Goal: Transaction & Acquisition: Obtain resource

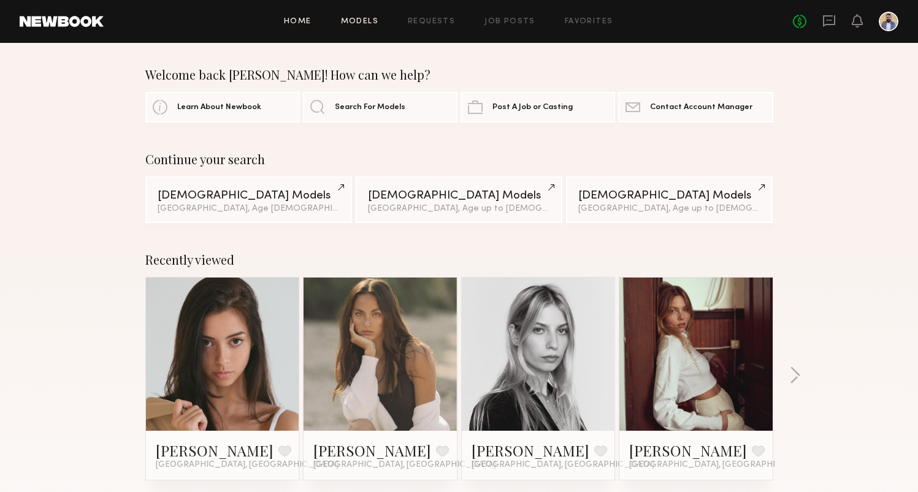
click at [370, 23] on link "Models" at bounding box center [359, 22] width 37 height 8
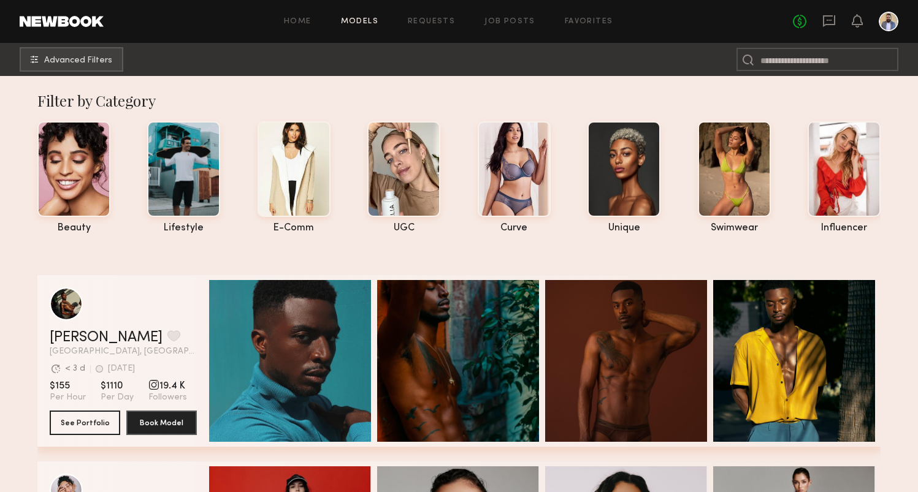
click at [68, 65] on button "Advanced Filters" at bounding box center [72, 59] width 104 height 25
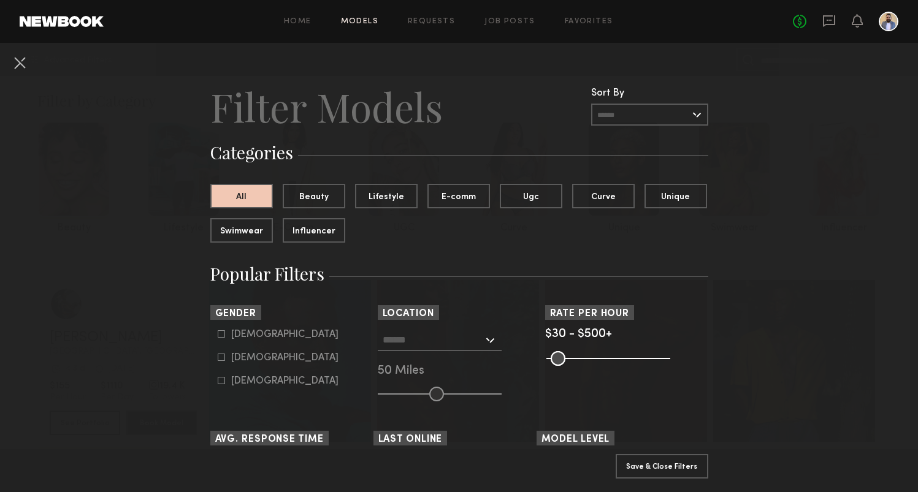
click at [254, 361] on div "Female" at bounding box center [284, 357] width 107 height 7
type input "**"
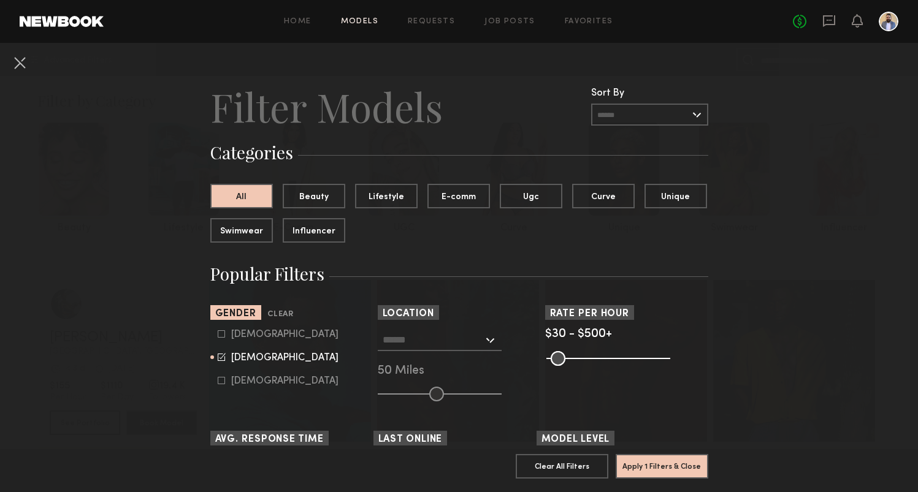
click at [491, 338] on div at bounding box center [440, 340] width 124 height 22
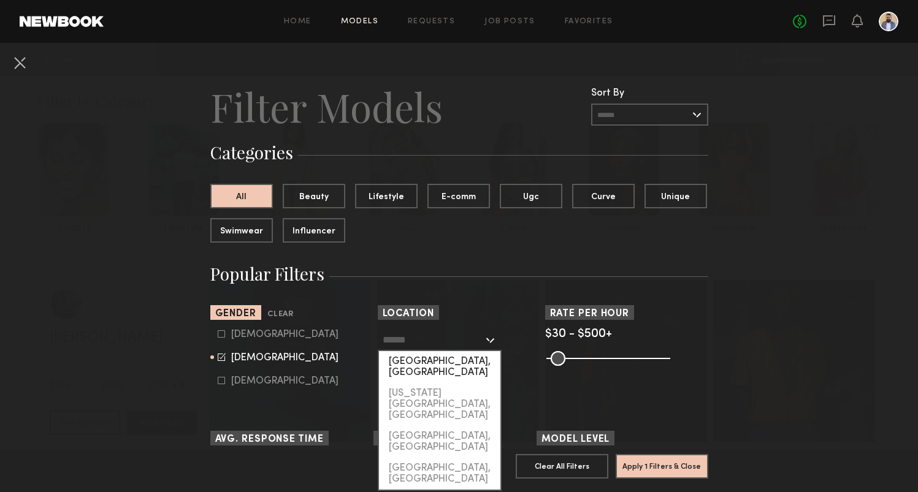
click at [471, 362] on div "Los Angeles, CA" at bounding box center [439, 367] width 121 height 32
type input "**********"
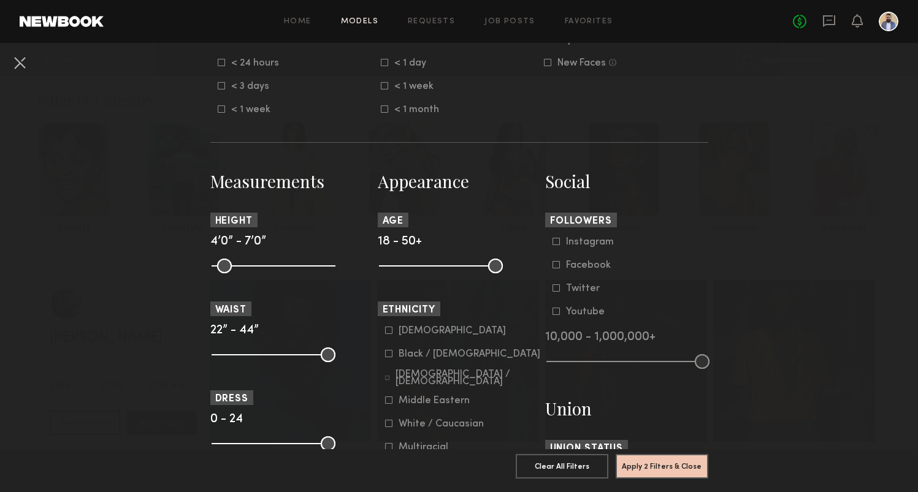
scroll to position [424, 0]
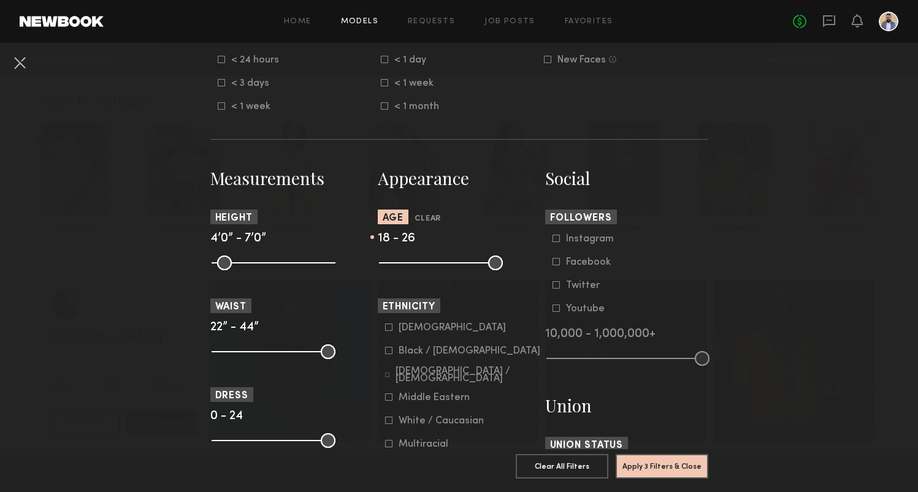
drag, startPoint x: 491, startPoint y: 261, endPoint x: 415, endPoint y: 267, distance: 76.9
type input "**"
click at [415, 267] on input "range" at bounding box center [441, 263] width 124 height 15
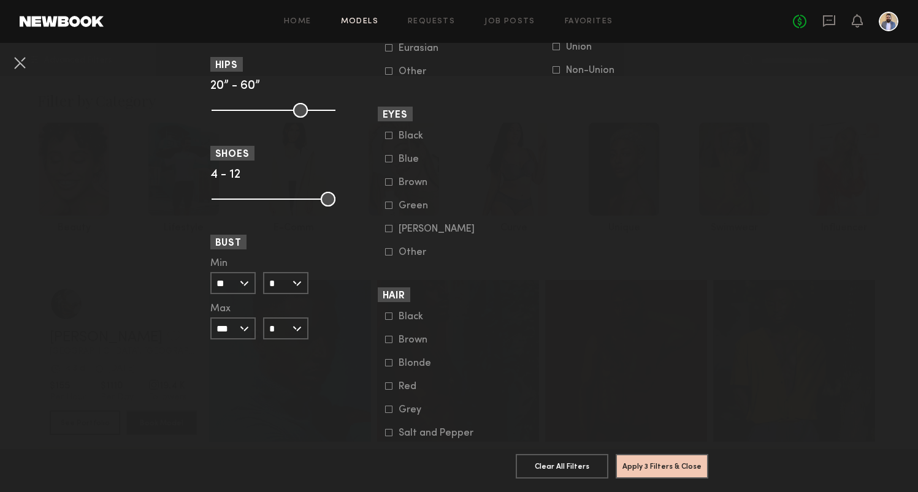
scroll to position [849, 0]
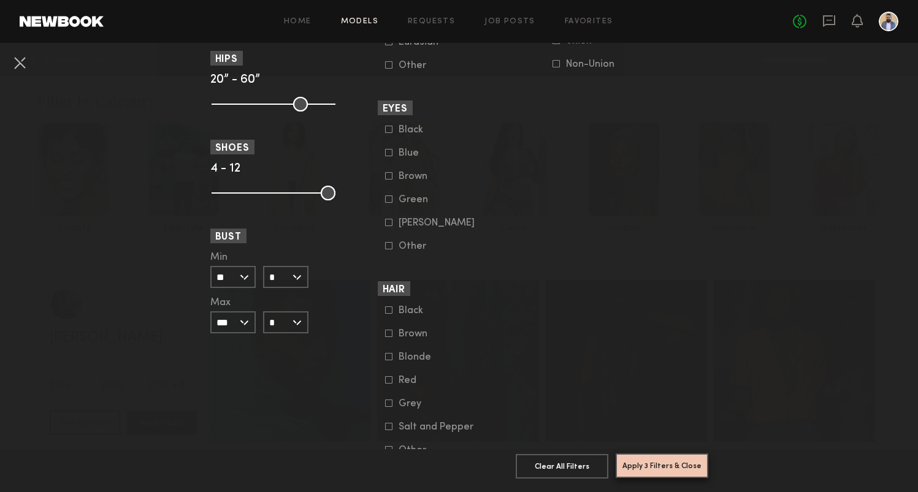
click at [657, 461] on button "Apply 3 Filters & Close" at bounding box center [662, 466] width 93 height 25
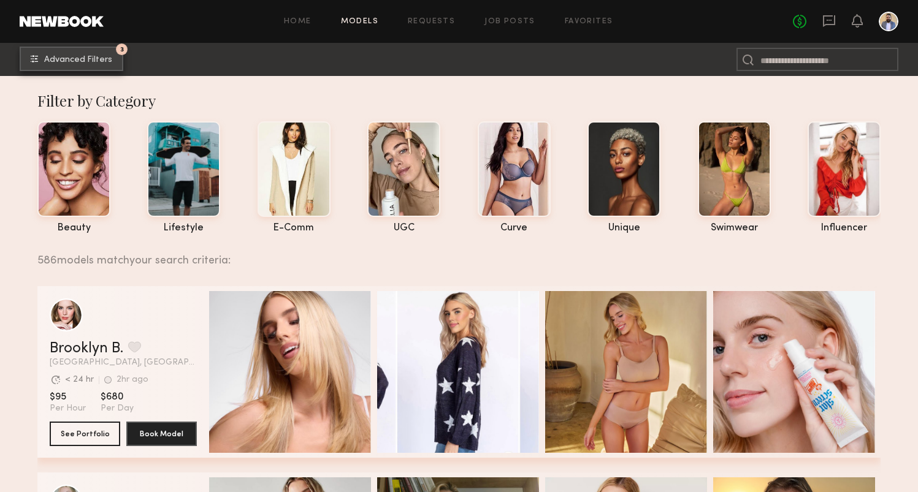
click at [63, 58] on span "Advanced Filters" at bounding box center [78, 60] width 68 height 9
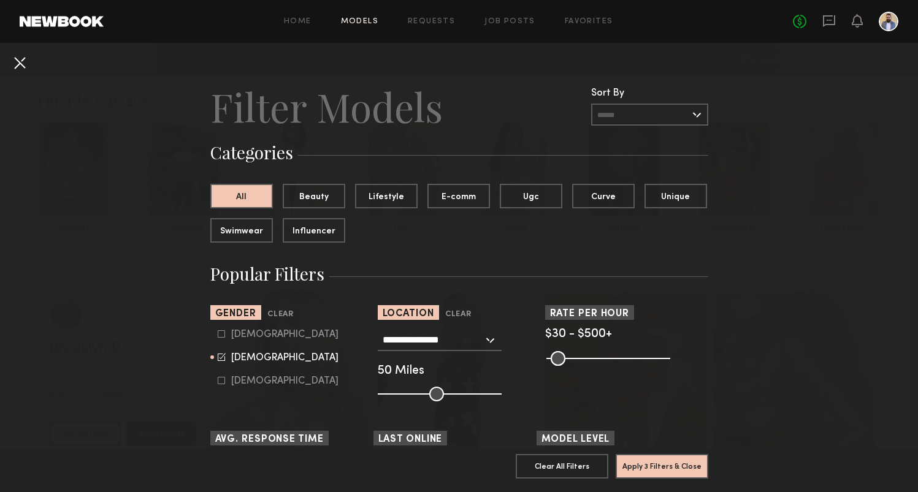
click at [17, 63] on button at bounding box center [20, 63] width 20 height 20
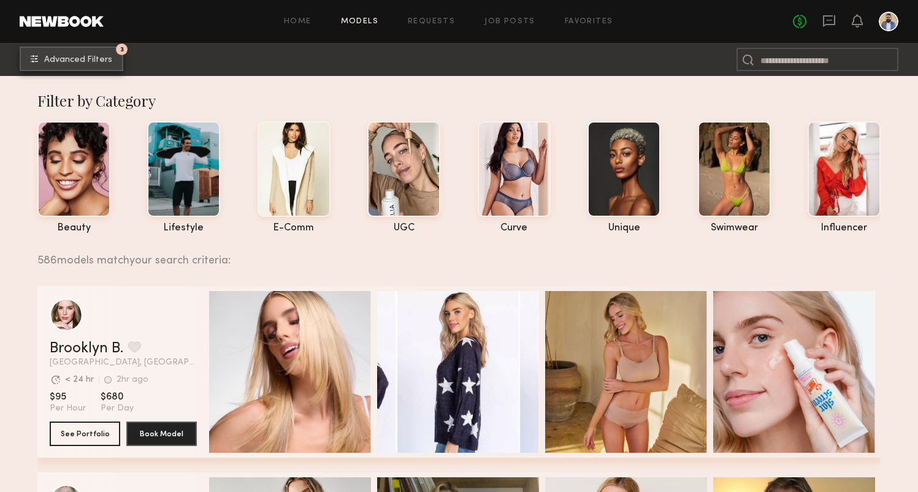
click at [77, 53] on button "3 Advanced Filters" at bounding box center [72, 59] width 104 height 25
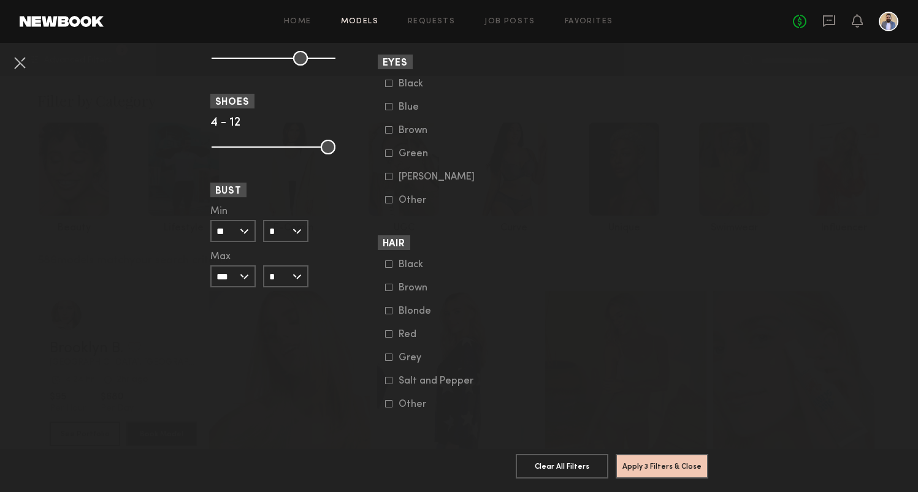
scroll to position [895, 0]
drag, startPoint x: 220, startPoint y: 141, endPoint x: 302, endPoint y: 147, distance: 82.4
type input "**"
click at [302, 147] on input "range" at bounding box center [274, 147] width 124 height 15
click at [675, 464] on button "Apply 4 Filters & Close" at bounding box center [662, 466] width 93 height 25
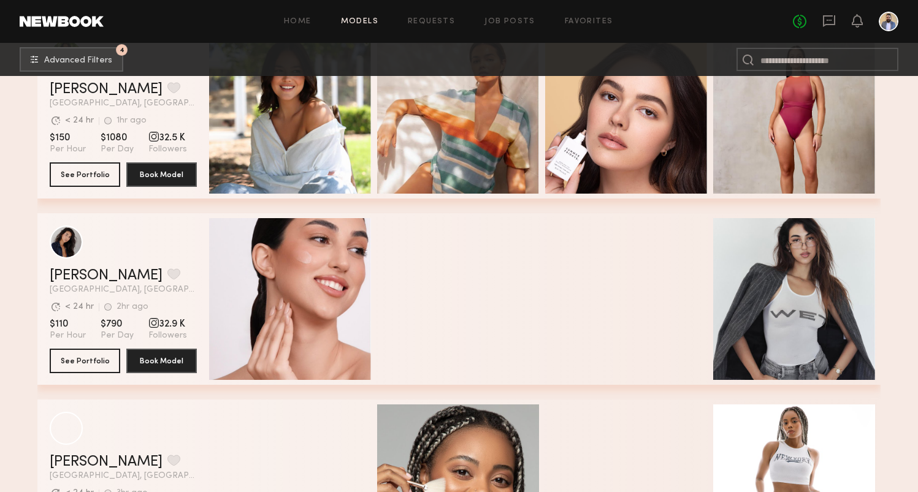
scroll to position [641, 0]
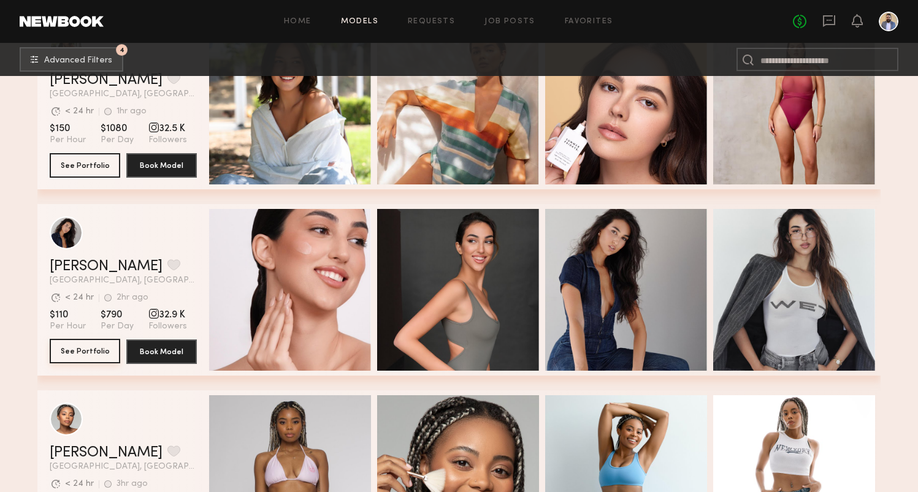
click at [91, 348] on button "See Portfolio" at bounding box center [85, 351] width 71 height 25
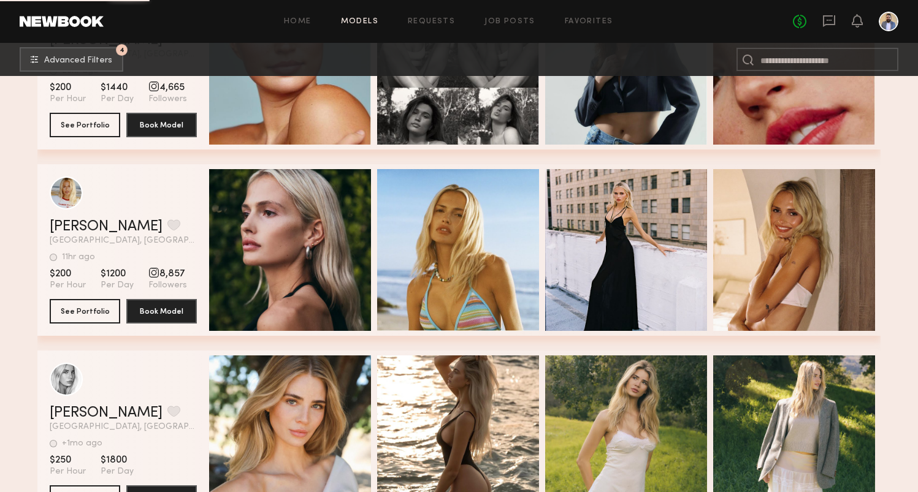
scroll to position [1821, 0]
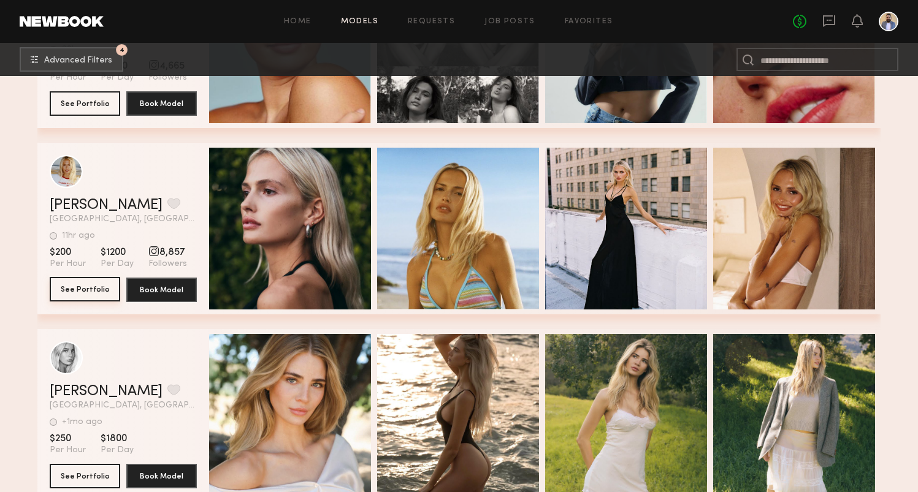
click at [78, 288] on button "See Portfolio" at bounding box center [85, 289] width 71 height 25
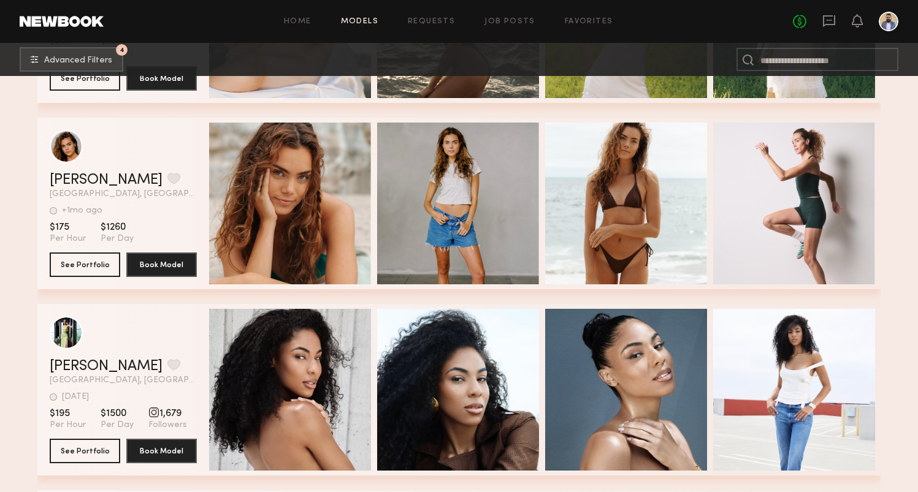
scroll to position [2232, 0]
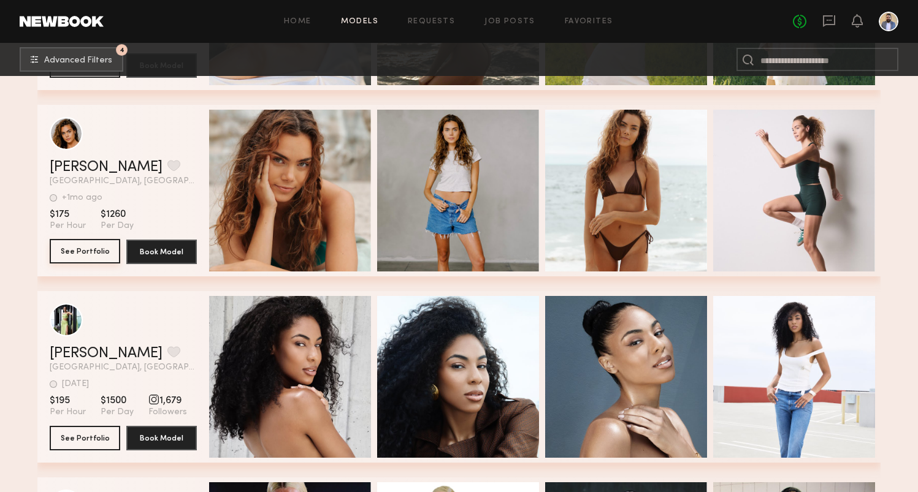
click at [105, 258] on button "See Portfolio" at bounding box center [85, 251] width 71 height 25
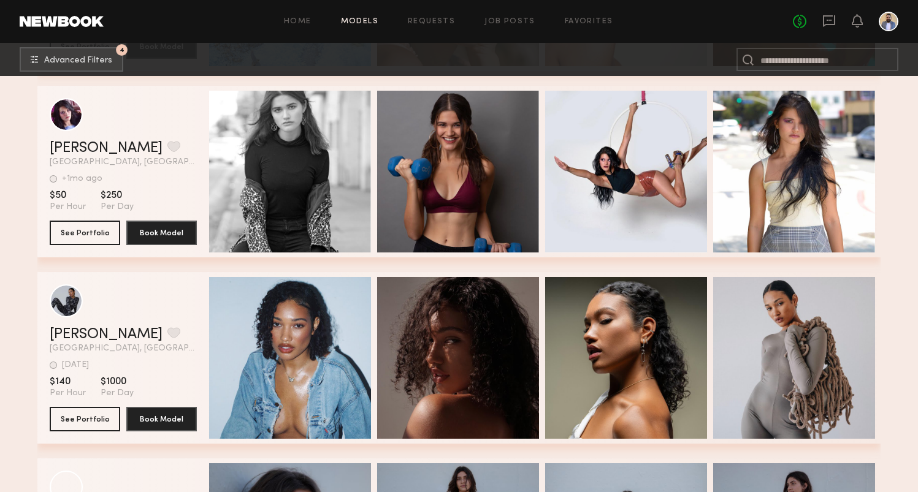
scroll to position [4693, 0]
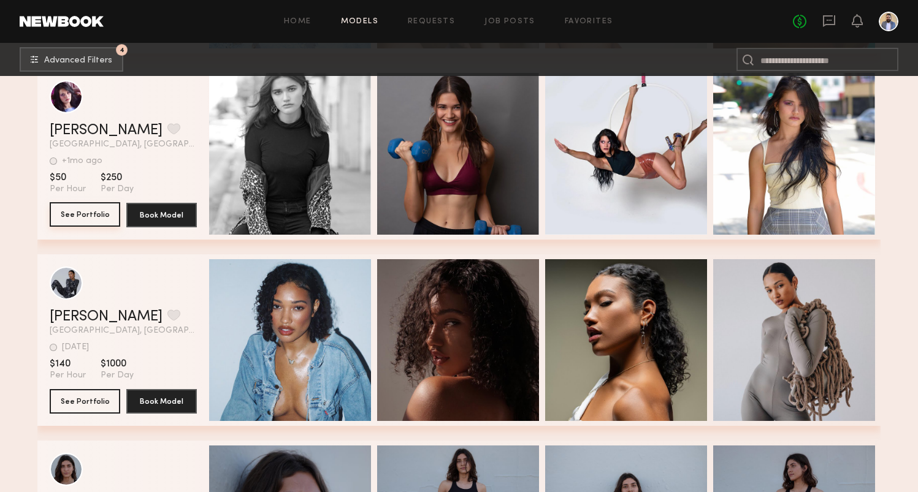
click at [110, 220] on button "See Portfolio" at bounding box center [85, 214] width 71 height 25
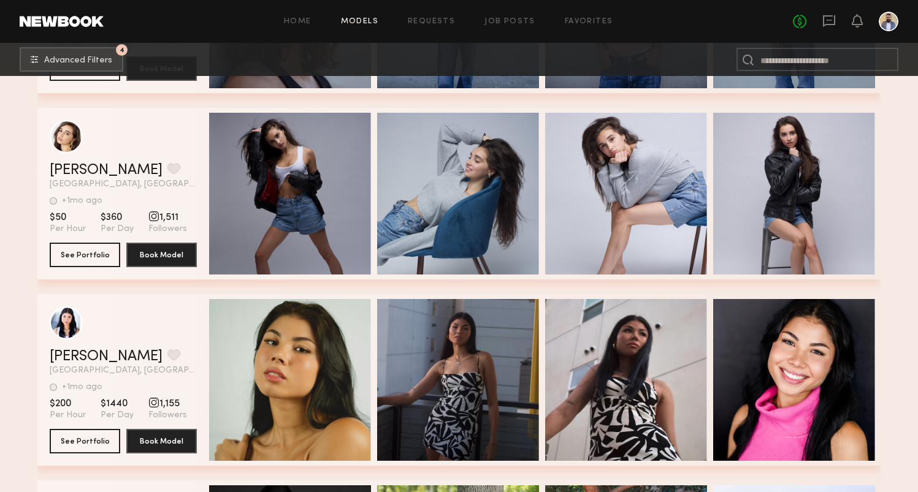
scroll to position [5213, 0]
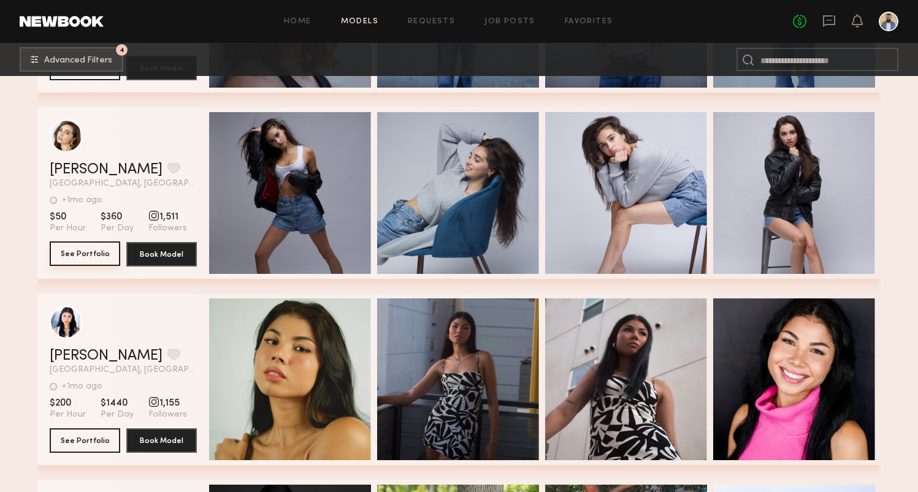
click at [86, 250] on button "See Portfolio" at bounding box center [85, 254] width 71 height 25
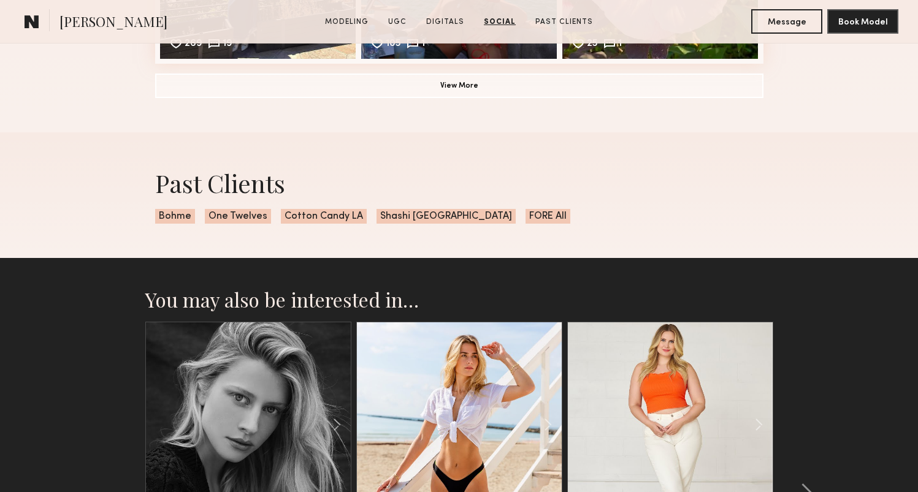
scroll to position [2526, 0]
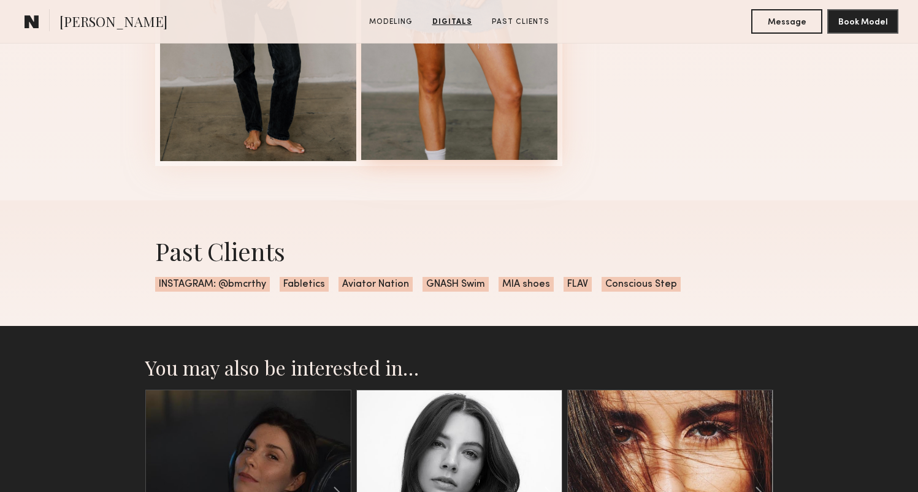
scroll to position [1554, 0]
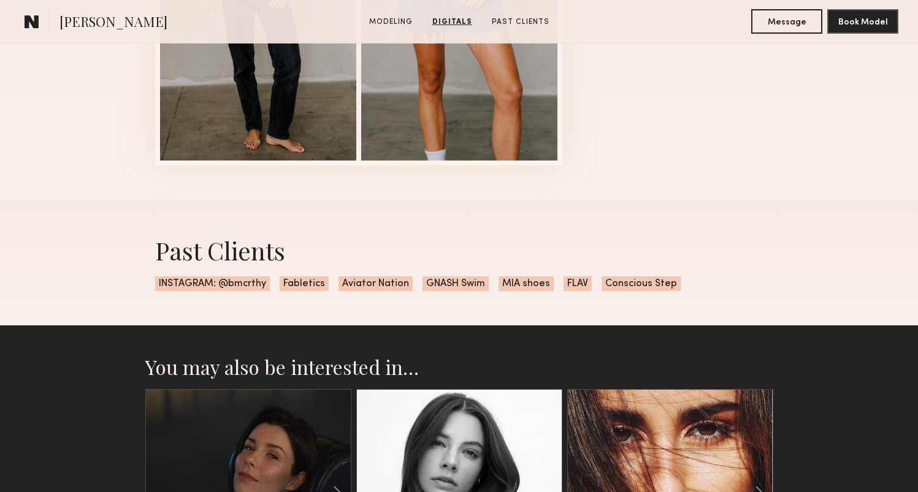
click at [239, 285] on span "INSTAGRAM: @bmcrthy" at bounding box center [212, 284] width 115 height 15
drag, startPoint x: 264, startPoint y: 285, endPoint x: 229, endPoint y: 285, distance: 35.0
click at [229, 285] on span "INSTAGRAM: @bmcrthy" at bounding box center [212, 284] width 115 height 15
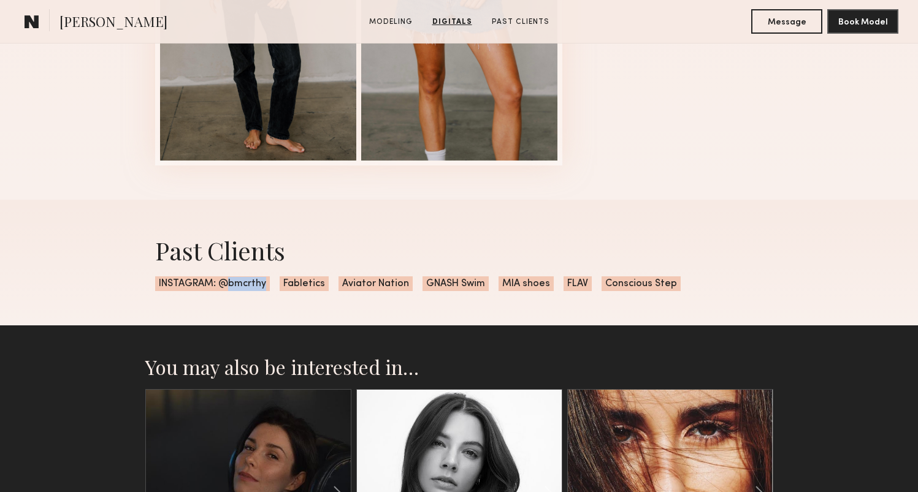
copy span "bmcrthy"
